Goal: Task Accomplishment & Management: Manage account settings

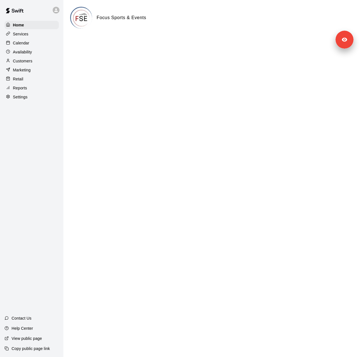
click at [30, 37] on div "Services" at bounding box center [32, 34] width 54 height 8
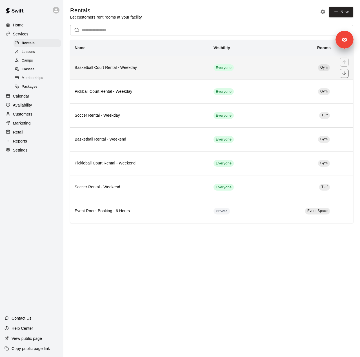
click at [107, 69] on h6 "Basketball Court Rental - Weekday" at bounding box center [140, 68] width 130 height 6
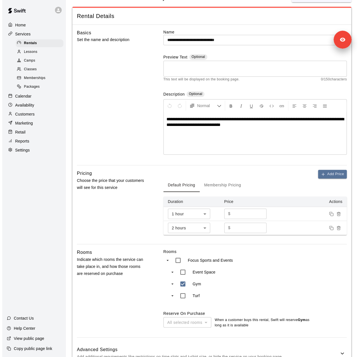
scroll to position [28, 0]
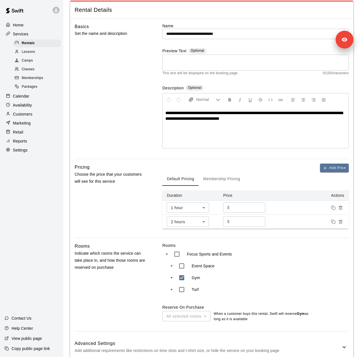
click at [204, 210] on body "**********" at bounding box center [180, 180] width 360 height 417
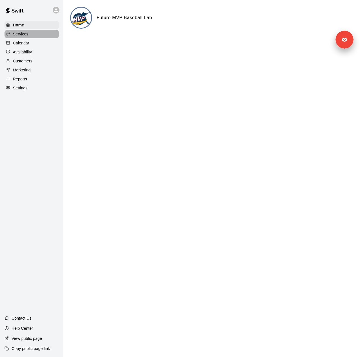
click at [19, 33] on p "Services" at bounding box center [20, 34] width 15 height 6
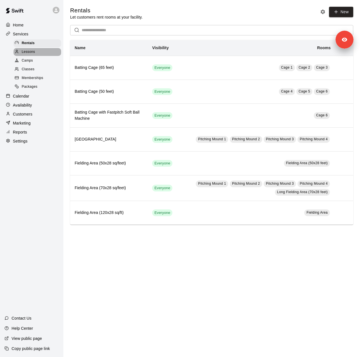
click at [23, 52] on span "Lessons" at bounding box center [29, 52] width 14 height 6
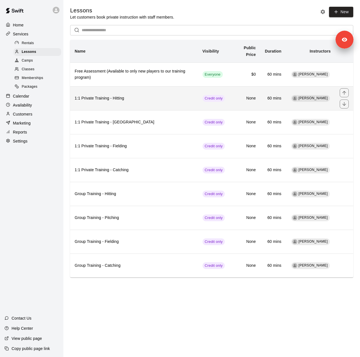
click at [144, 100] on h6 "1:1 Private Training - Hitting" at bounding box center [134, 98] width 119 height 6
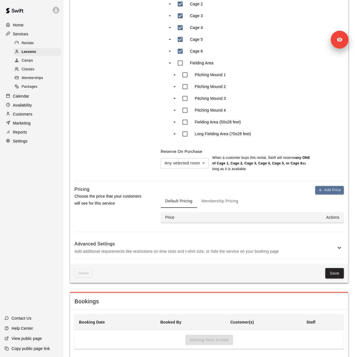
scroll to position [295, 0]
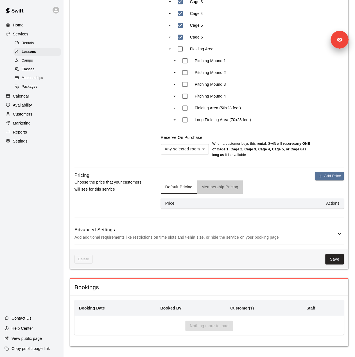
click at [219, 187] on button "Membership Pricing" at bounding box center [220, 187] width 46 height 14
click at [180, 234] on p "Add additional requirements like restrictions on time slots and t-shirt size, o…" at bounding box center [206, 237] width 262 height 7
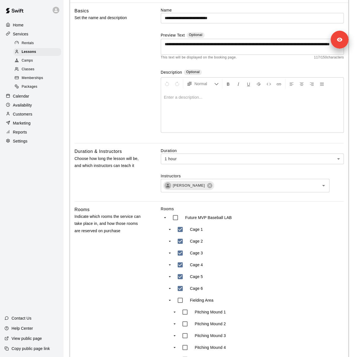
scroll to position [0, 0]
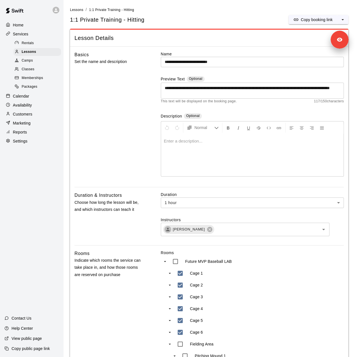
click at [23, 117] on p "Customers" at bounding box center [22, 114] width 19 height 6
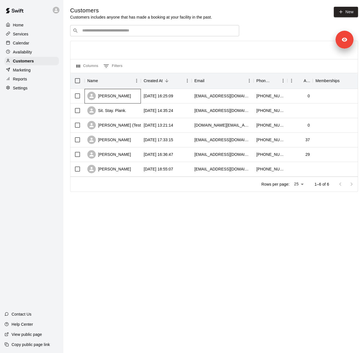
click at [126, 97] on div "[PERSON_NAME]" at bounding box center [112, 96] width 56 height 15
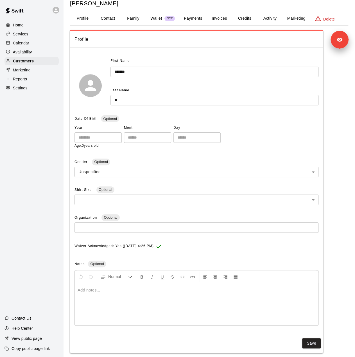
scroll to position [24, 0]
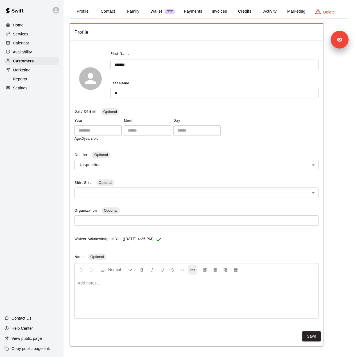
click at [193, 271] on icon "Insert Link" at bounding box center [192, 270] width 5 height 5
click at [193, 270] on icon "Insert Link" at bounding box center [192, 270] width 5 height 5
click at [163, 288] on div at bounding box center [197, 297] width 244 height 42
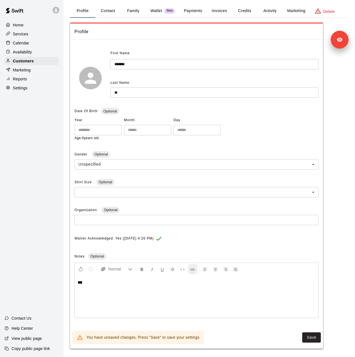
click at [192, 270] on icon "Insert Link" at bounding box center [192, 269] width 5 height 5
click at [82, 283] on p "***" at bounding box center [197, 283] width 238 height 6
drag, startPoint x: 88, startPoint y: 283, endPoint x: 69, endPoint y: 282, distance: 18.9
click at [69, 282] on div "**********" at bounding box center [210, 166] width 288 height 366
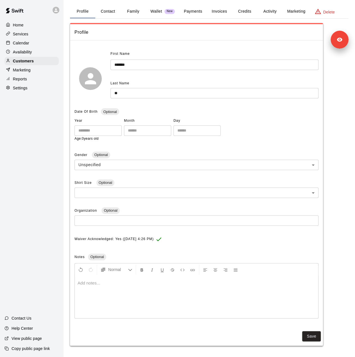
click at [26, 91] on p "Settings" at bounding box center [20, 88] width 15 height 6
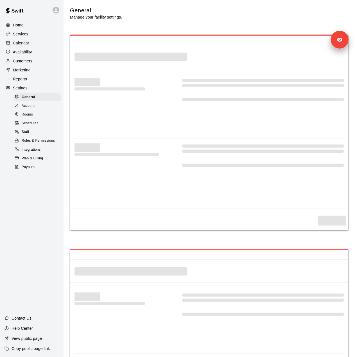
select select "**"
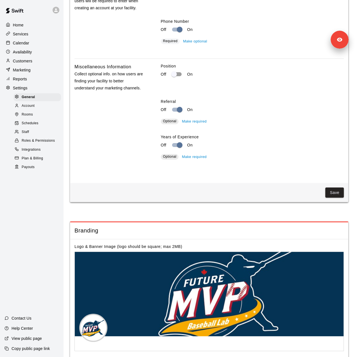
scroll to position [1018, 0]
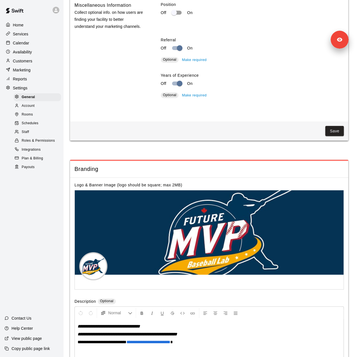
click at [27, 72] on p "Marketing" at bounding box center [22, 70] width 18 height 6
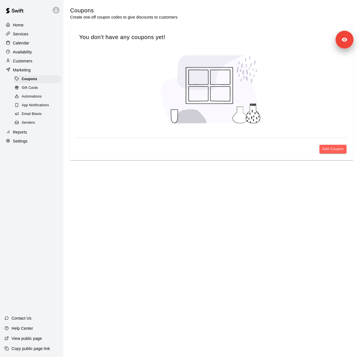
click at [33, 98] on span "Automations" at bounding box center [32, 97] width 20 height 6
